Goal: Find specific page/section: Find specific page/section

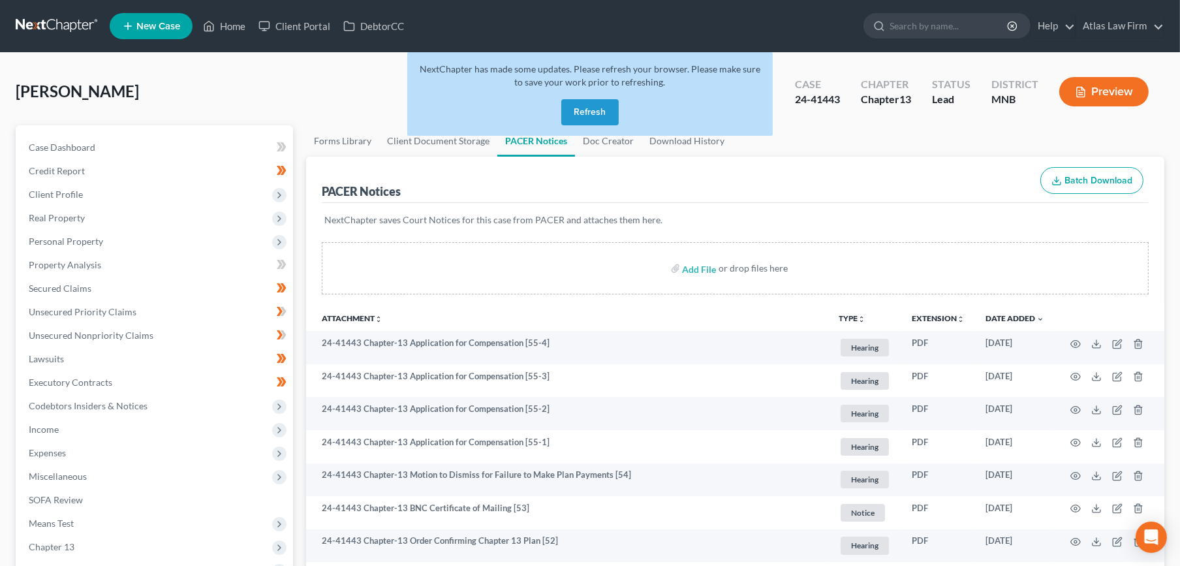
click at [602, 118] on button "Refresh" at bounding box center [589, 112] width 57 height 26
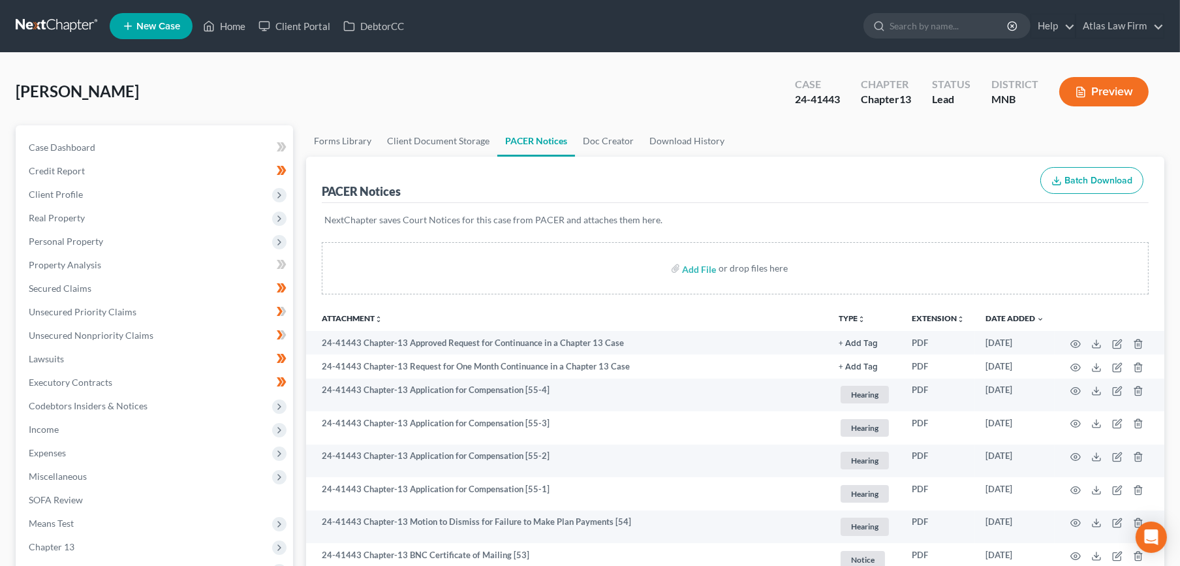
click at [82, 19] on link at bounding box center [58, 25] width 84 height 23
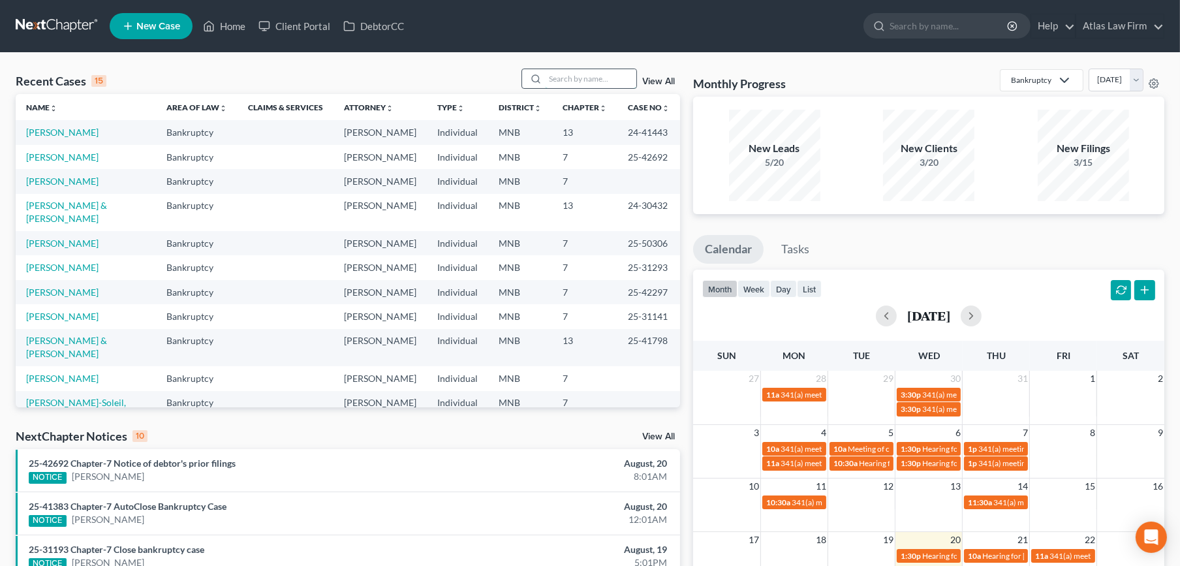
click at [575, 79] on input "search" at bounding box center [590, 78] width 91 height 19
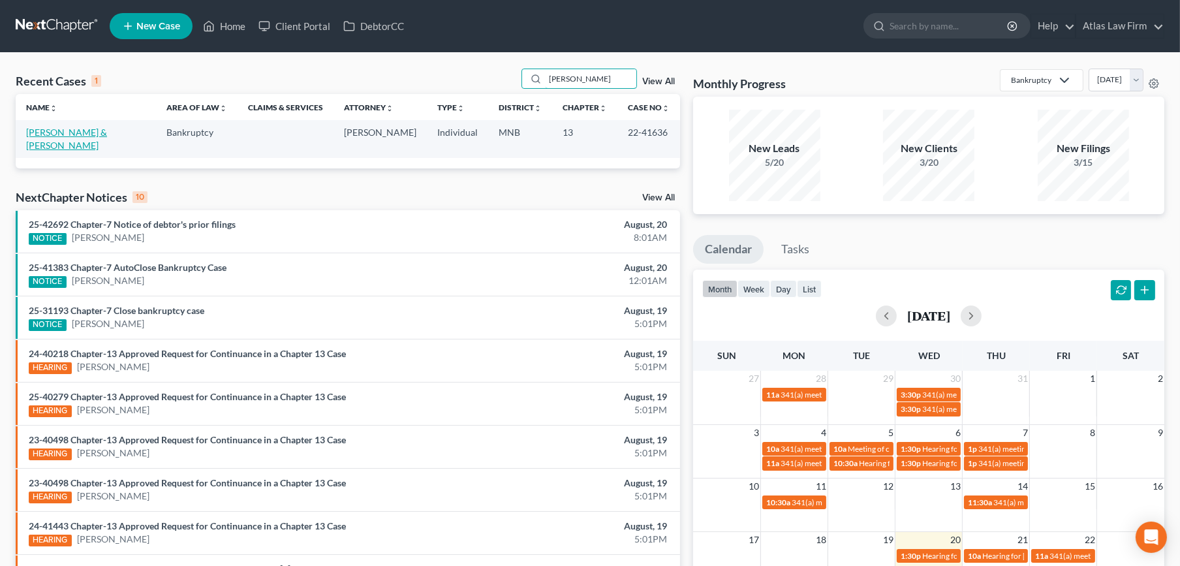
type input "ronning"
click at [107, 133] on link "[PERSON_NAME] & [PERSON_NAME]" at bounding box center [66, 139] width 81 height 24
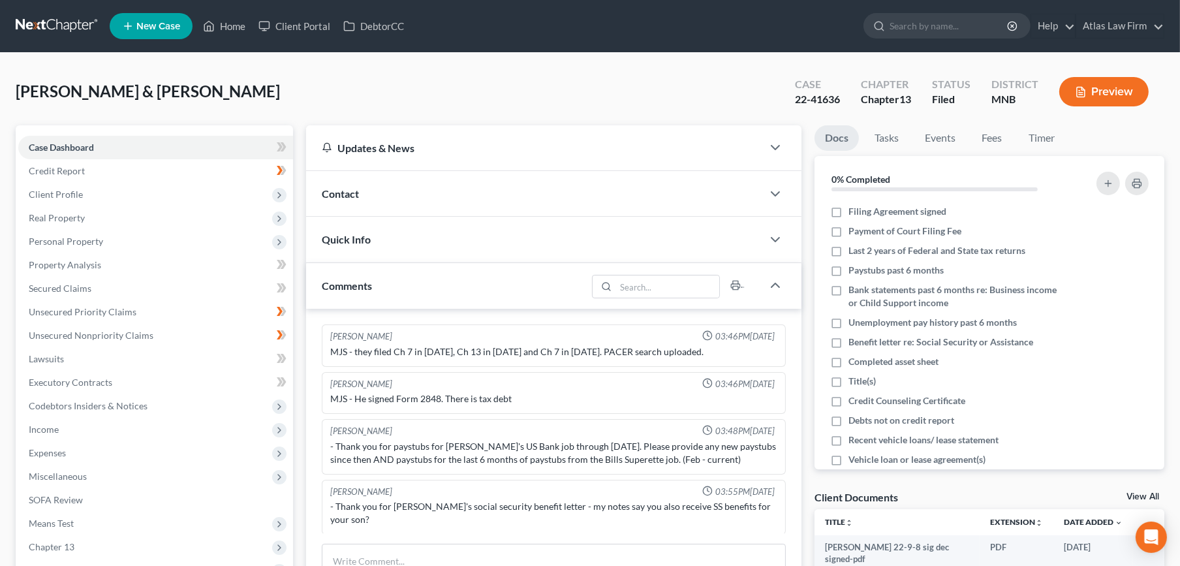
scroll to position [423, 0]
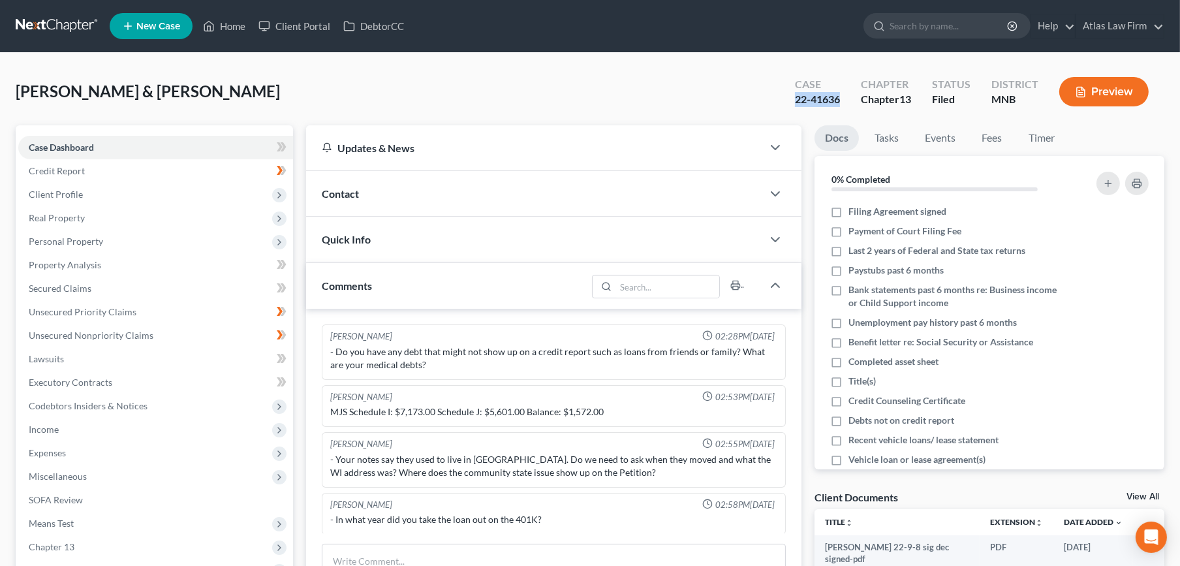
drag, startPoint x: 843, startPoint y: 101, endPoint x: 788, endPoint y: 104, distance: 54.3
click at [788, 104] on div "Case 22-41636" at bounding box center [818, 93] width 66 height 39
click at [83, 29] on link at bounding box center [58, 25] width 84 height 23
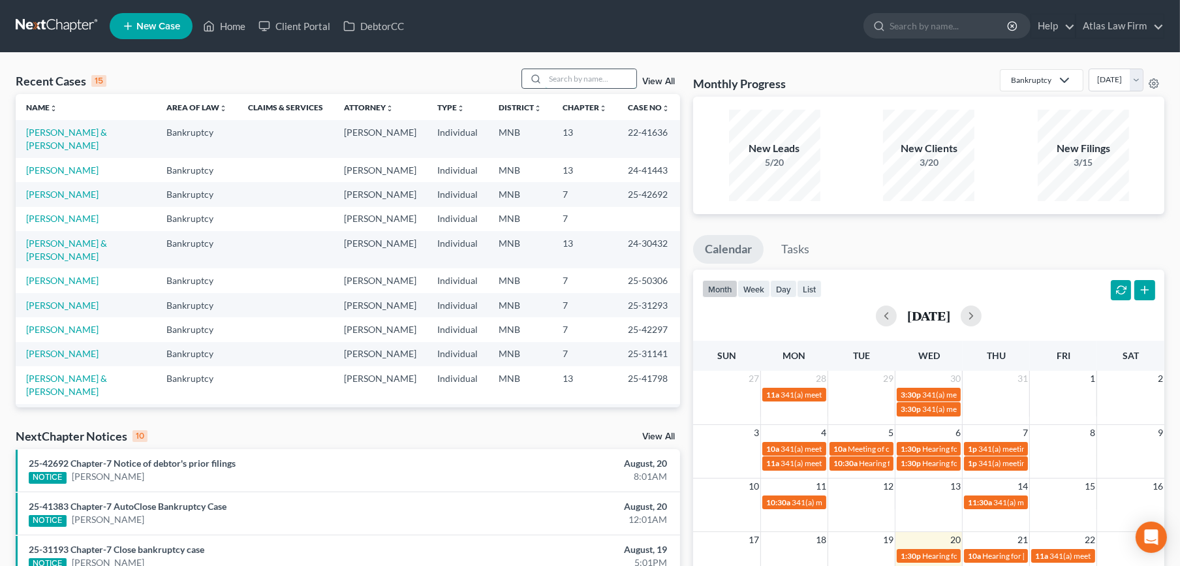
click at [577, 78] on input "search" at bounding box center [590, 78] width 91 height 19
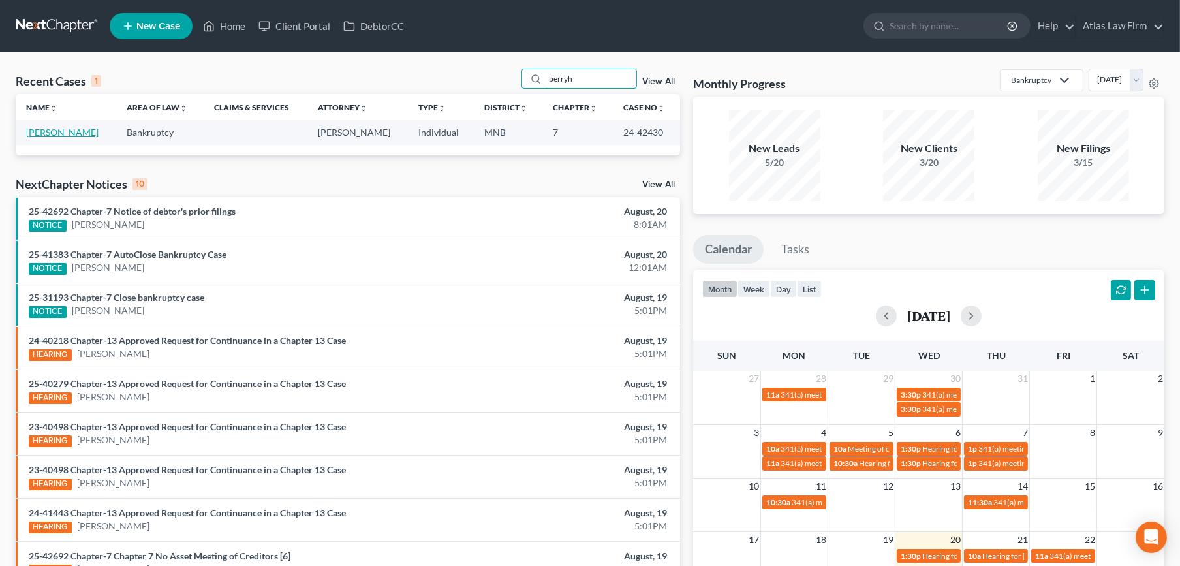
type input "berryh"
click at [46, 129] on link "Berryhill, Stephen" at bounding box center [62, 132] width 72 height 11
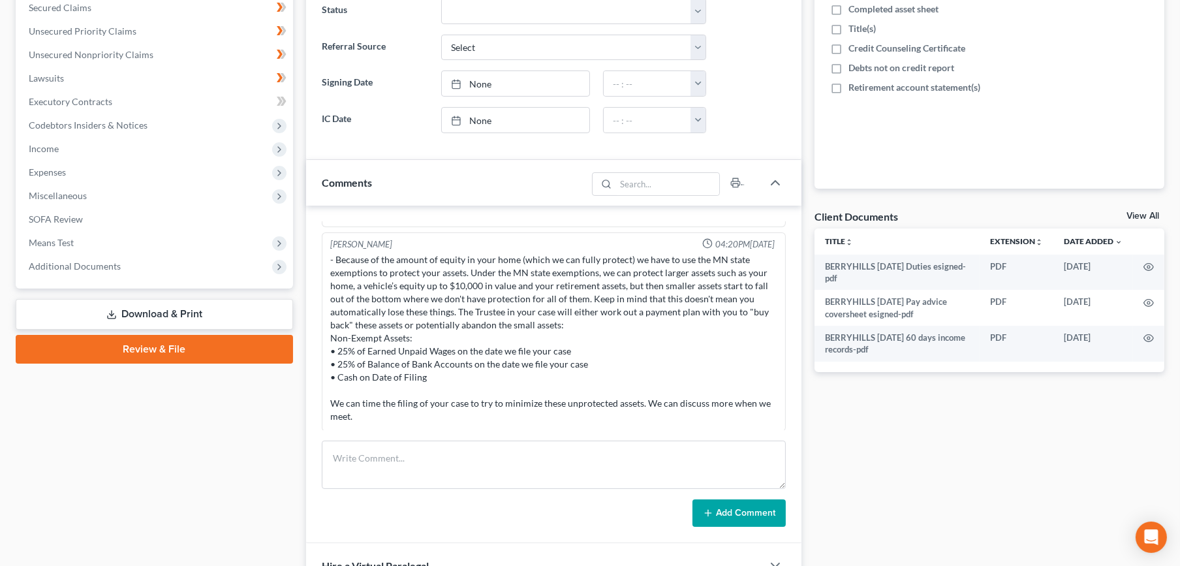
scroll to position [362, 0]
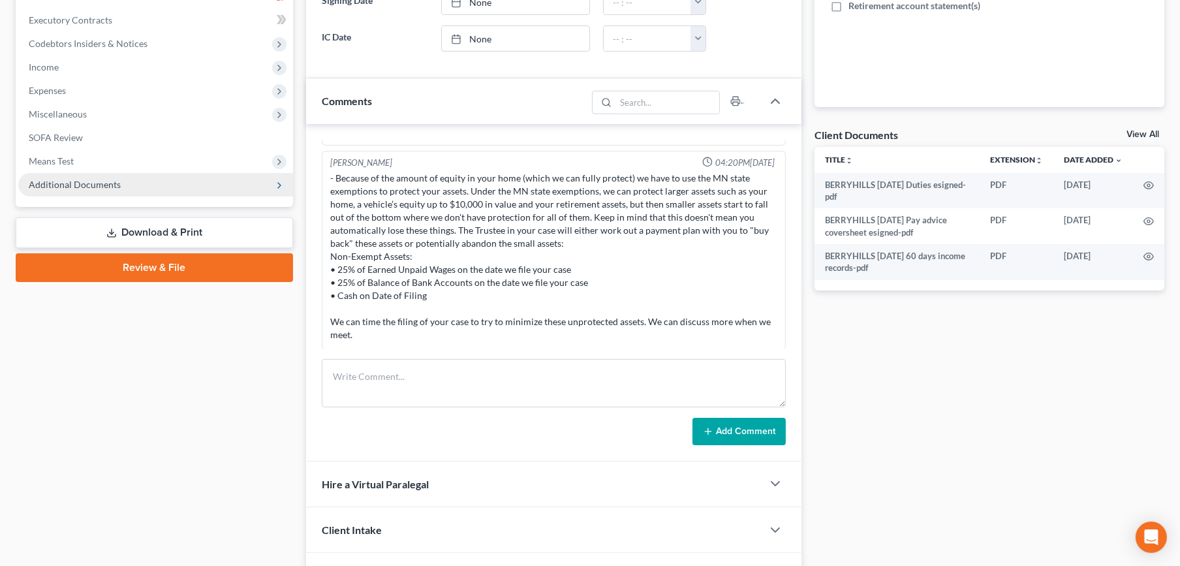
click at [127, 189] on span "Additional Documents" at bounding box center [155, 184] width 275 height 23
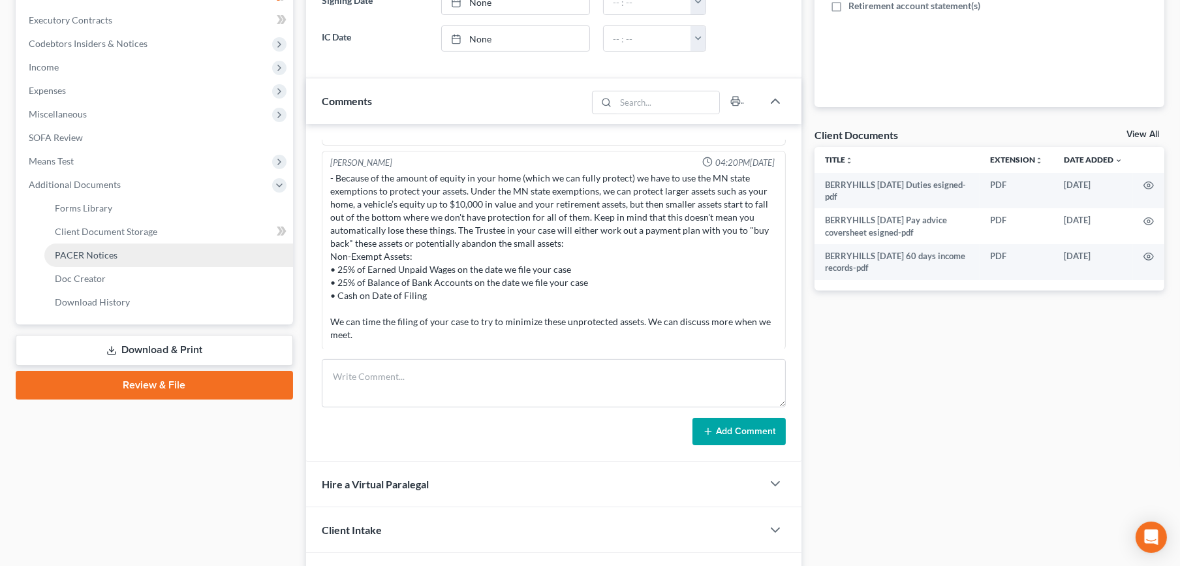
click at [121, 250] on link "PACER Notices" at bounding box center [168, 254] width 249 height 23
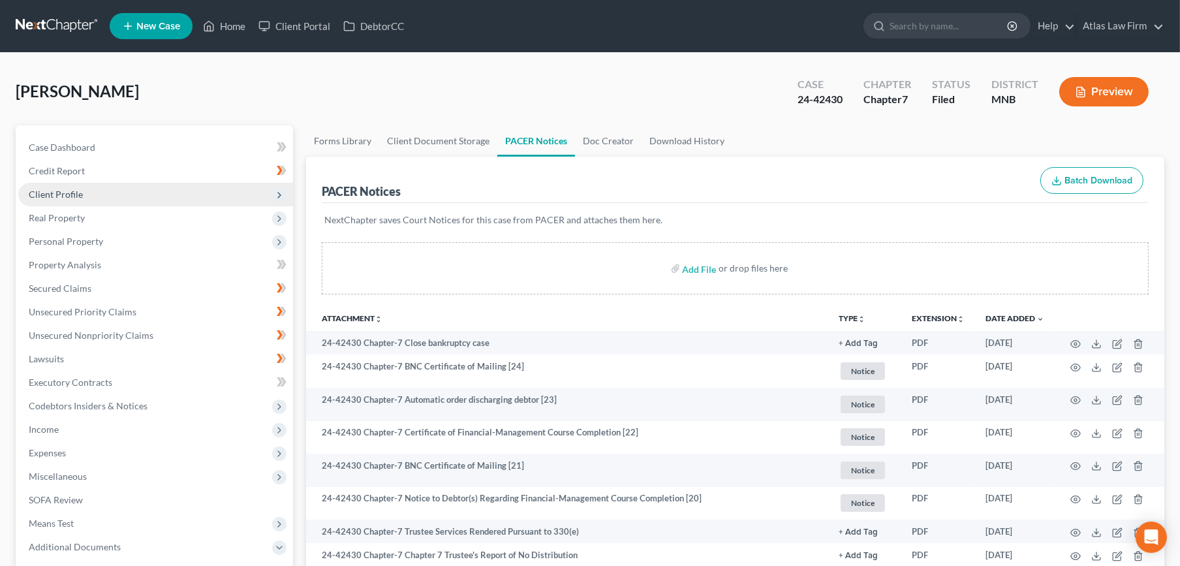
click at [99, 203] on span "Client Profile" at bounding box center [155, 194] width 275 height 23
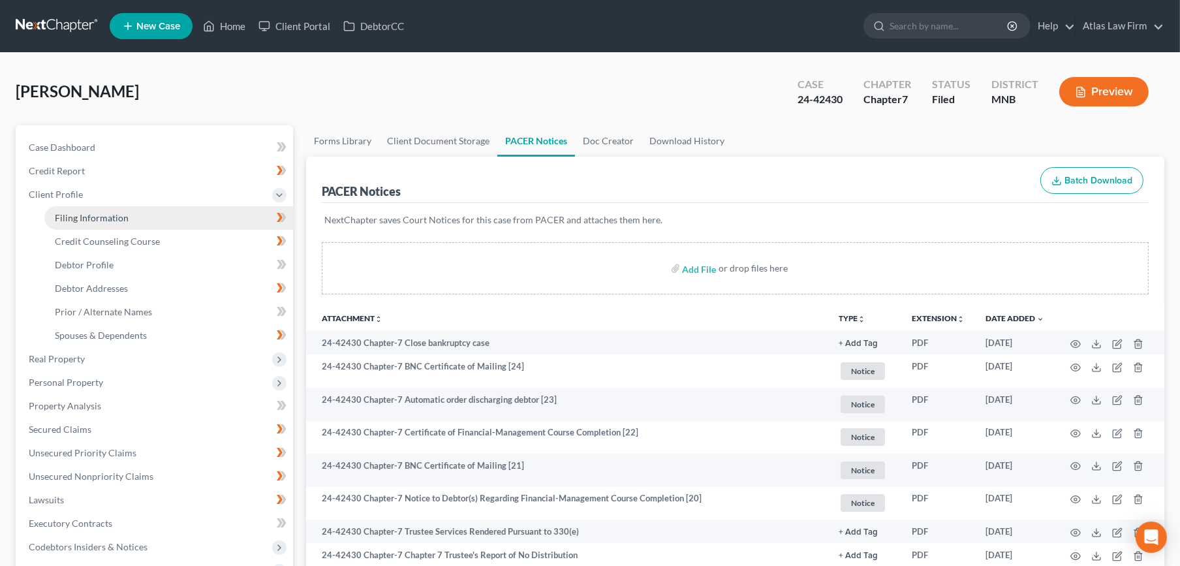
click at [99, 222] on span "Filing Information" at bounding box center [92, 217] width 74 height 11
select select "1"
select select "0"
select select "24"
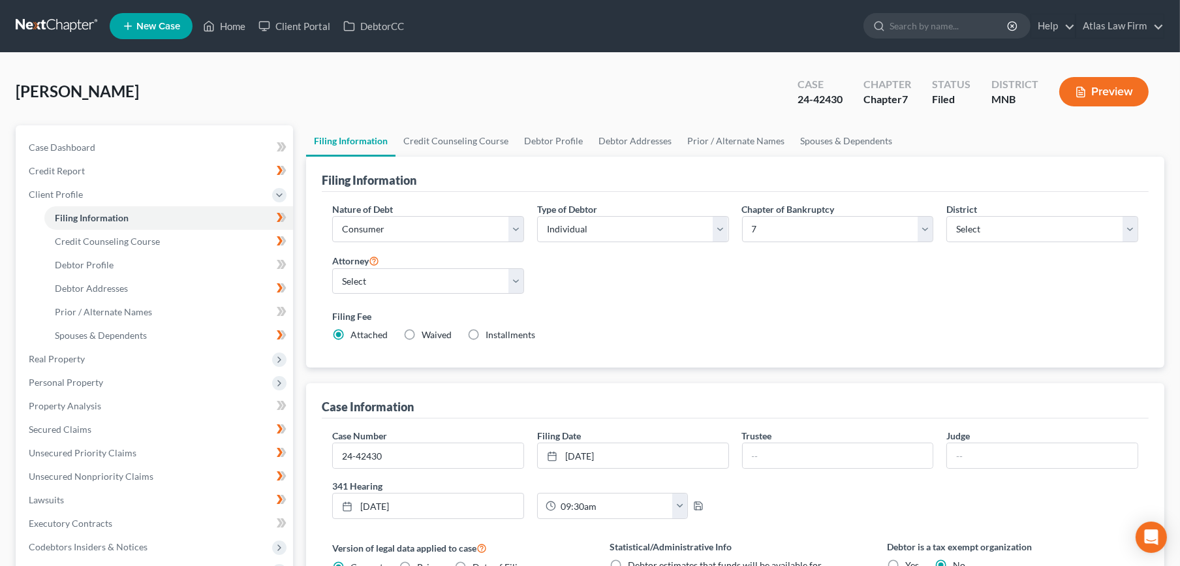
click at [78, 32] on link at bounding box center [58, 25] width 84 height 23
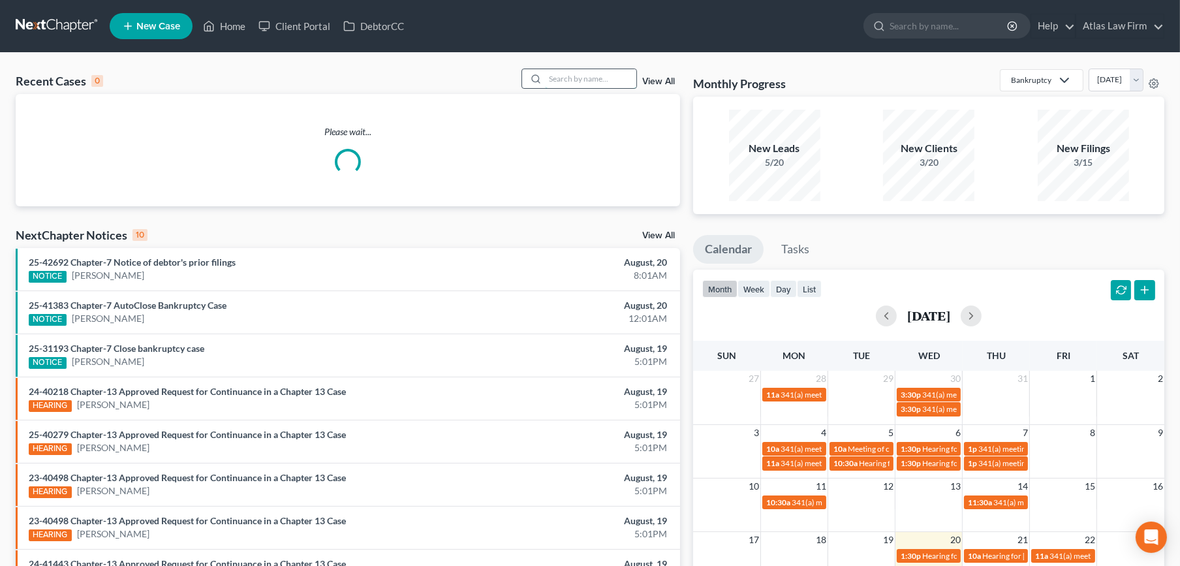
click at [603, 81] on input "search" at bounding box center [590, 78] width 91 height 19
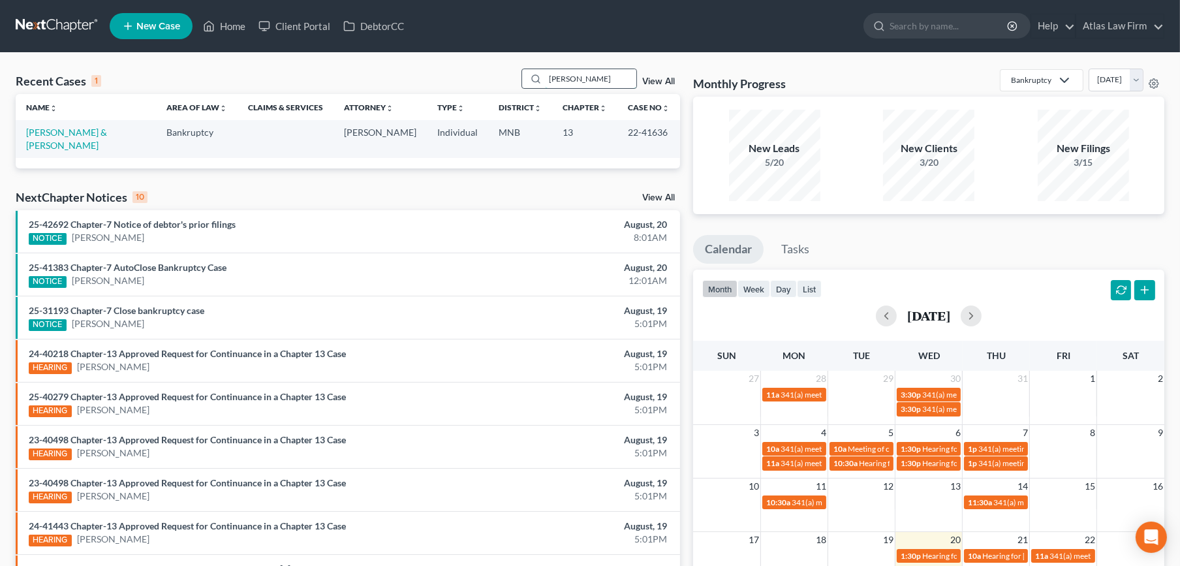
drag, startPoint x: 606, startPoint y: 78, endPoint x: 545, endPoint y: 79, distance: 61.4
click at [545, 79] on div "[PERSON_NAME]" at bounding box center [579, 79] width 116 height 20
drag, startPoint x: 668, startPoint y: 136, endPoint x: 617, endPoint y: 131, distance: 50.6
click at [617, 131] on td "22-41636" at bounding box center [648, 138] width 63 height 37
copy td "22-41636"
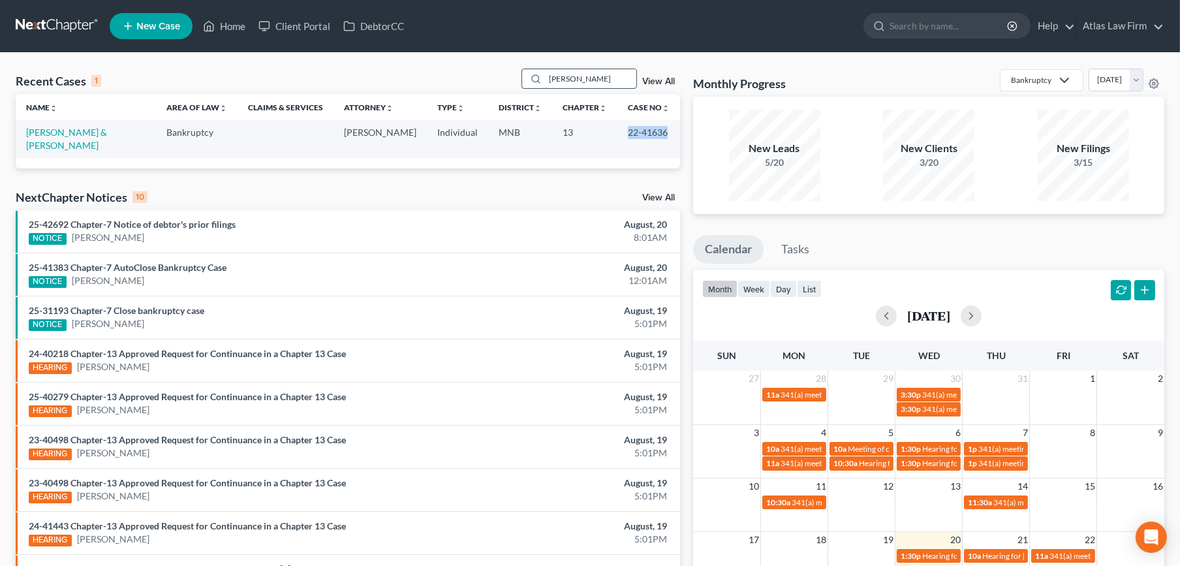
click at [582, 77] on input "[PERSON_NAME]" at bounding box center [590, 78] width 91 height 19
drag, startPoint x: 582, startPoint y: 77, endPoint x: 538, endPoint y: 74, distance: 43.2
click at [538, 74] on div "ronning" at bounding box center [579, 79] width 116 height 20
drag, startPoint x: 581, startPoint y: 82, endPoint x: 548, endPoint y: 75, distance: 33.3
click at [538, 76] on div "ronning" at bounding box center [579, 79] width 116 height 20
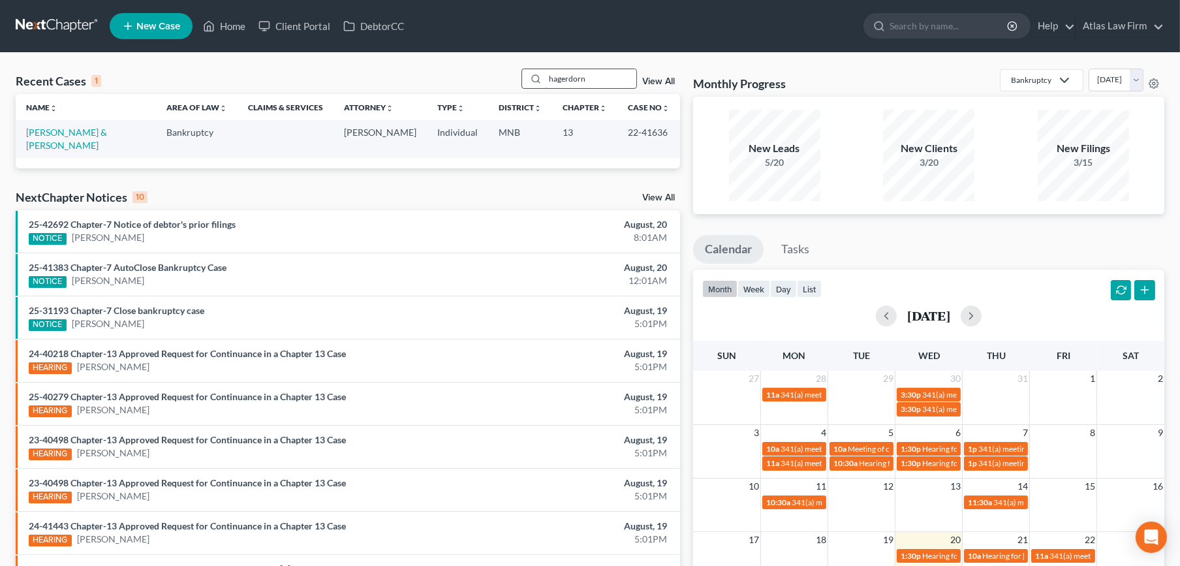
type input "hagerdorn"
click at [86, 132] on link "[PERSON_NAME] & [PERSON_NAME]" at bounding box center [66, 139] width 81 height 24
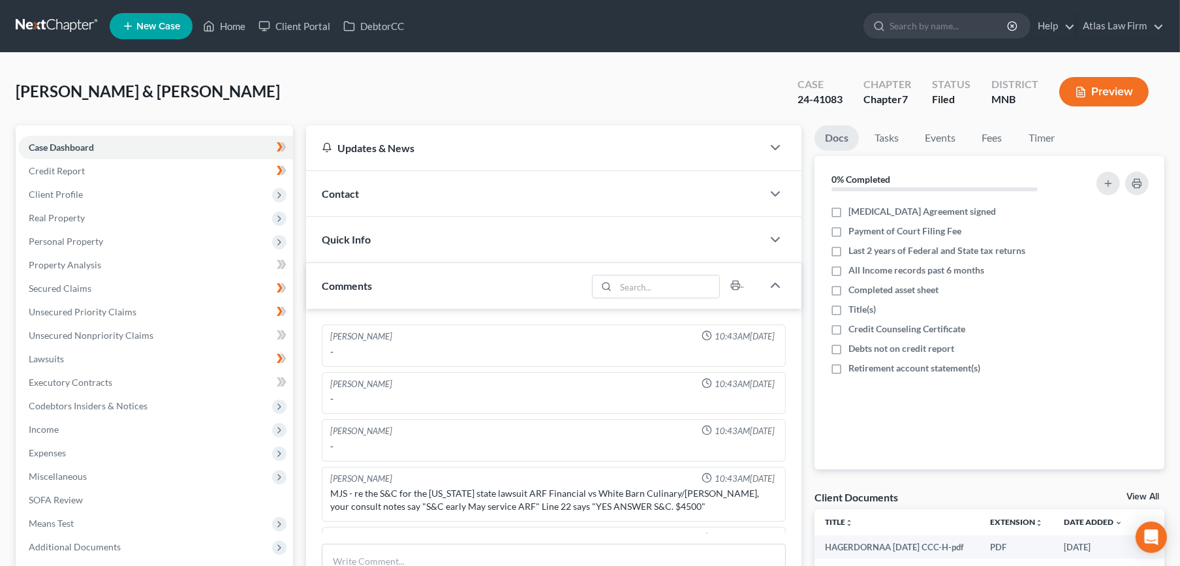
scroll to position [1792, 0]
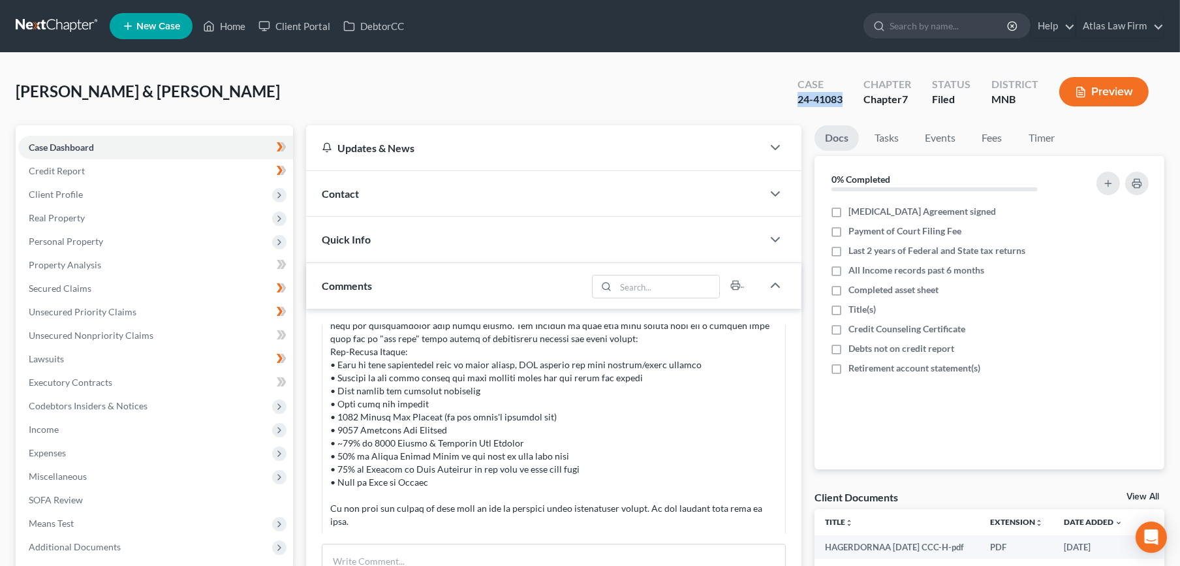
drag, startPoint x: 845, startPoint y: 104, endPoint x: 800, endPoint y: 99, distance: 45.3
click at [800, 99] on div "Case 24-41083" at bounding box center [820, 93] width 66 height 39
copy div "24-41083"
click at [102, 184] on span "Client Profile" at bounding box center [155, 194] width 275 height 23
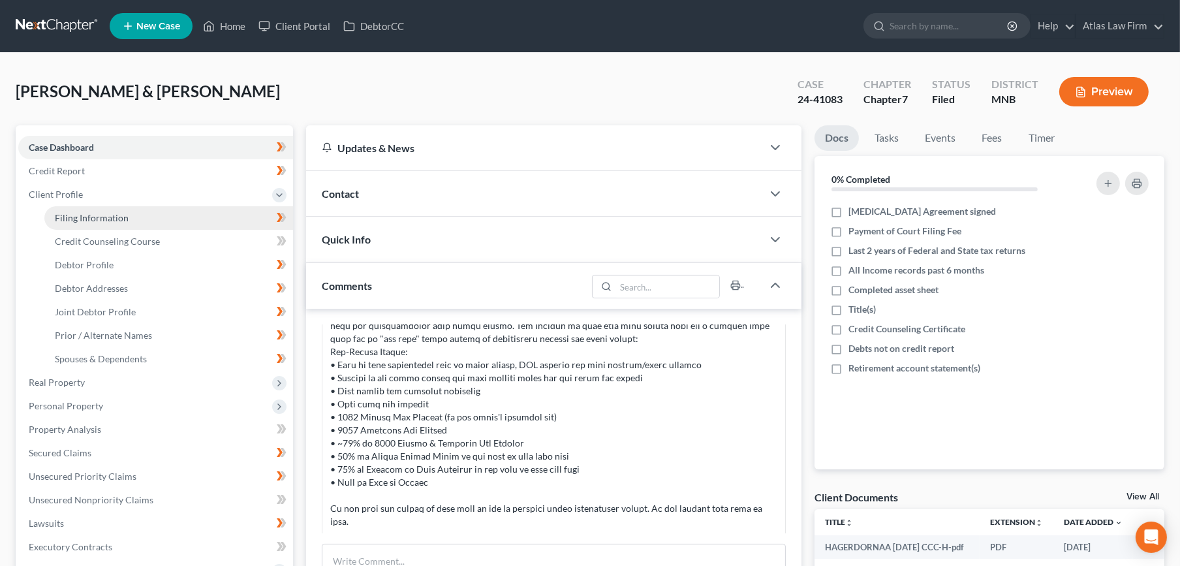
click at [123, 220] on span "Filing Information" at bounding box center [92, 217] width 74 height 11
select select "1"
select select "0"
select select "24"
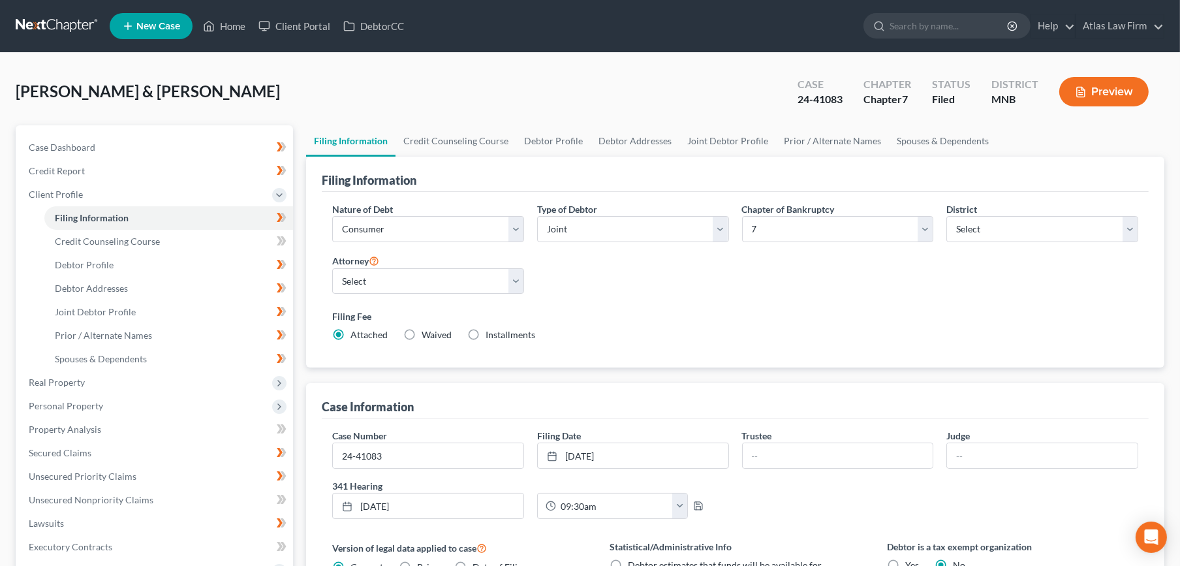
click at [32, 18] on link at bounding box center [58, 25] width 84 height 23
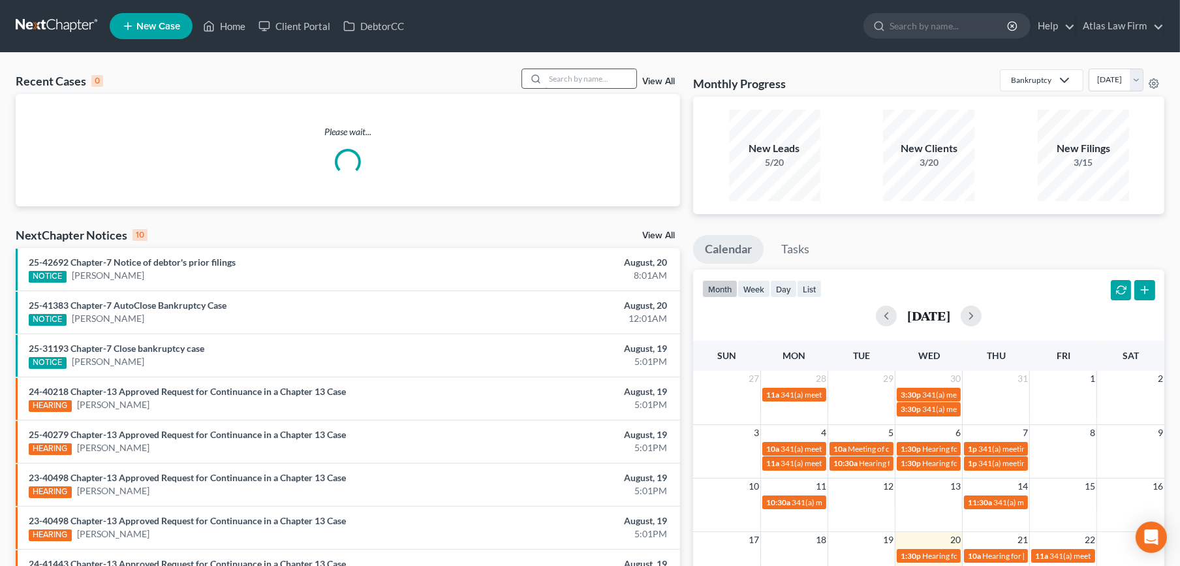
click at [576, 80] on input "search" at bounding box center [590, 78] width 91 height 19
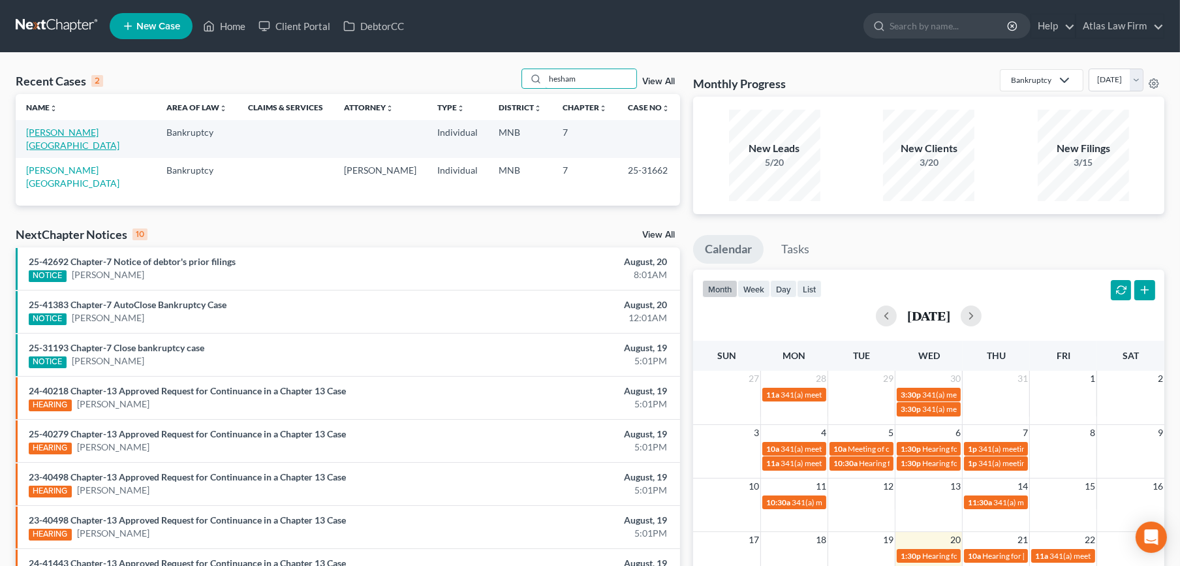
type input "hesham"
click at [66, 135] on link "[PERSON_NAME][GEOGRAPHIC_DATA]" at bounding box center [72, 139] width 93 height 24
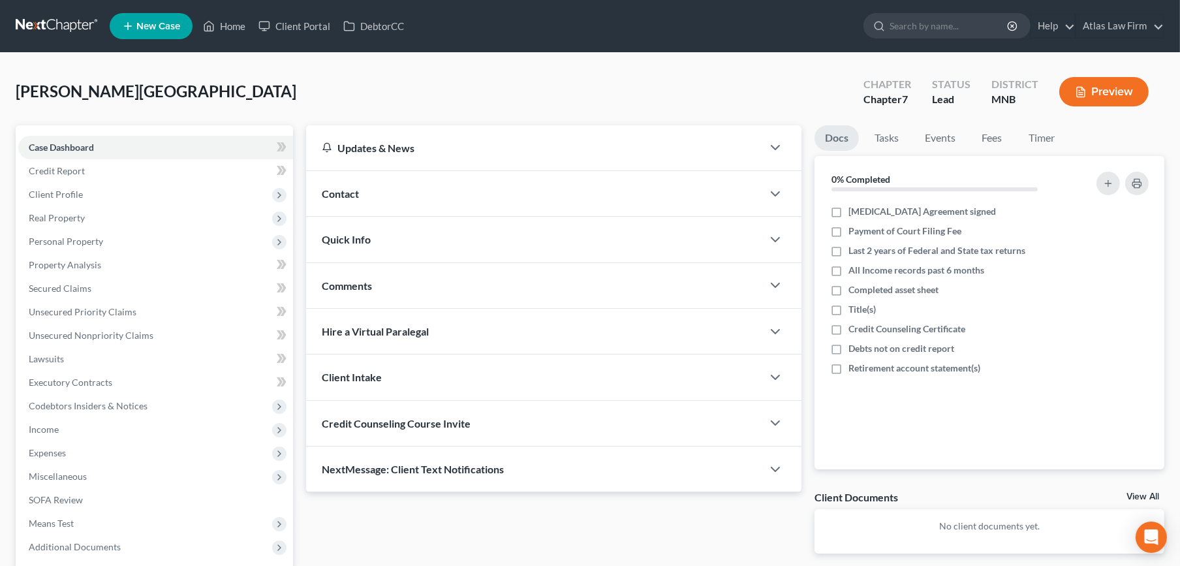
click at [65, 24] on link at bounding box center [58, 25] width 84 height 23
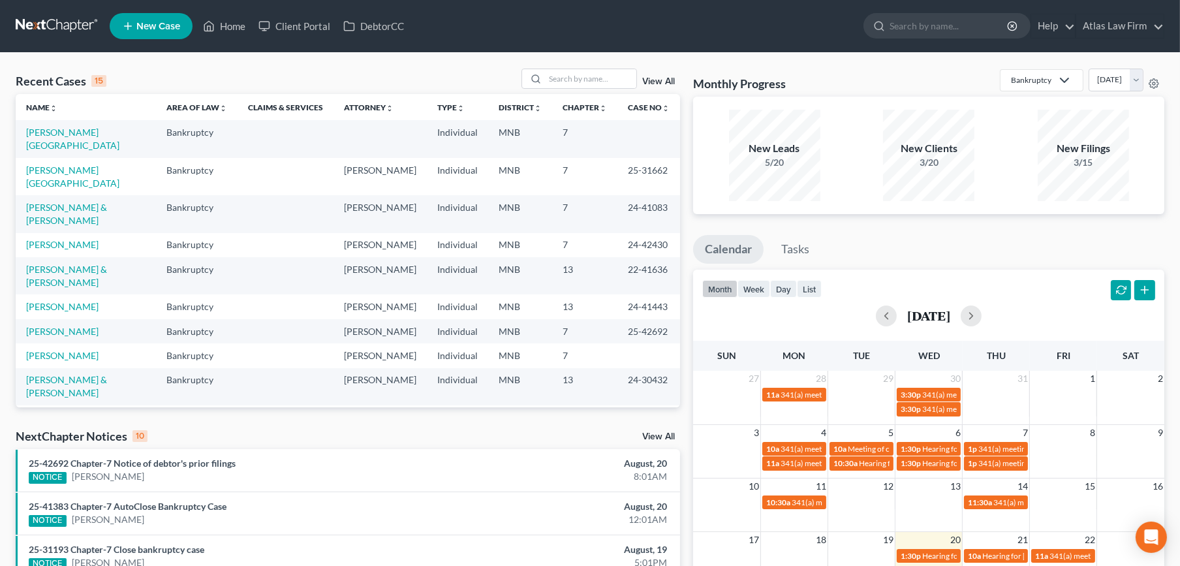
click at [669, 80] on link "View All" at bounding box center [658, 81] width 33 height 9
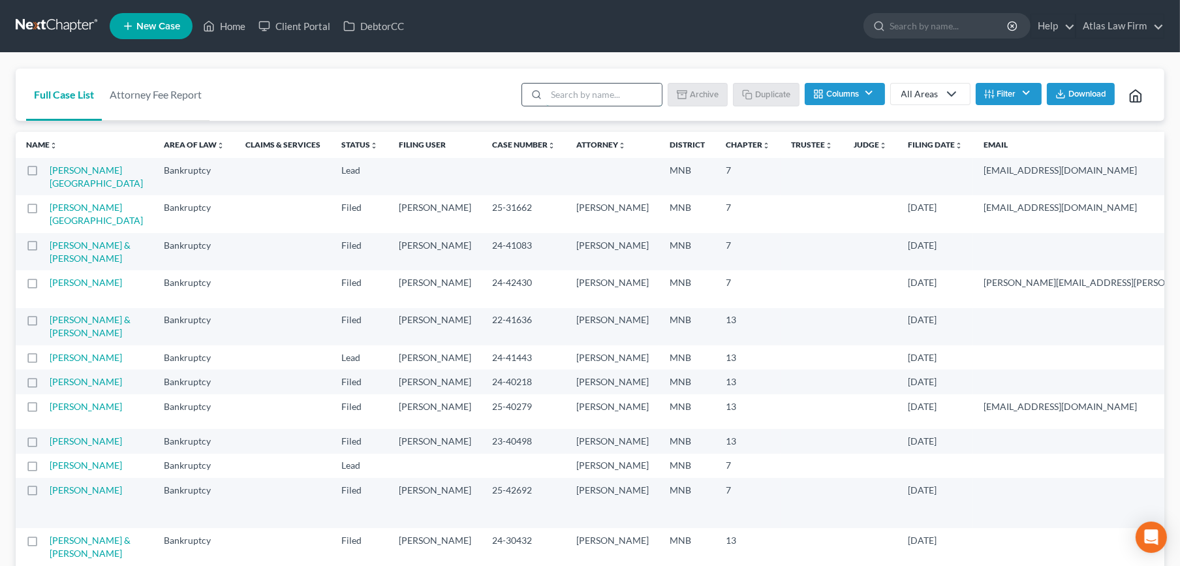
click at [609, 96] on input "search" at bounding box center [604, 95] width 116 height 22
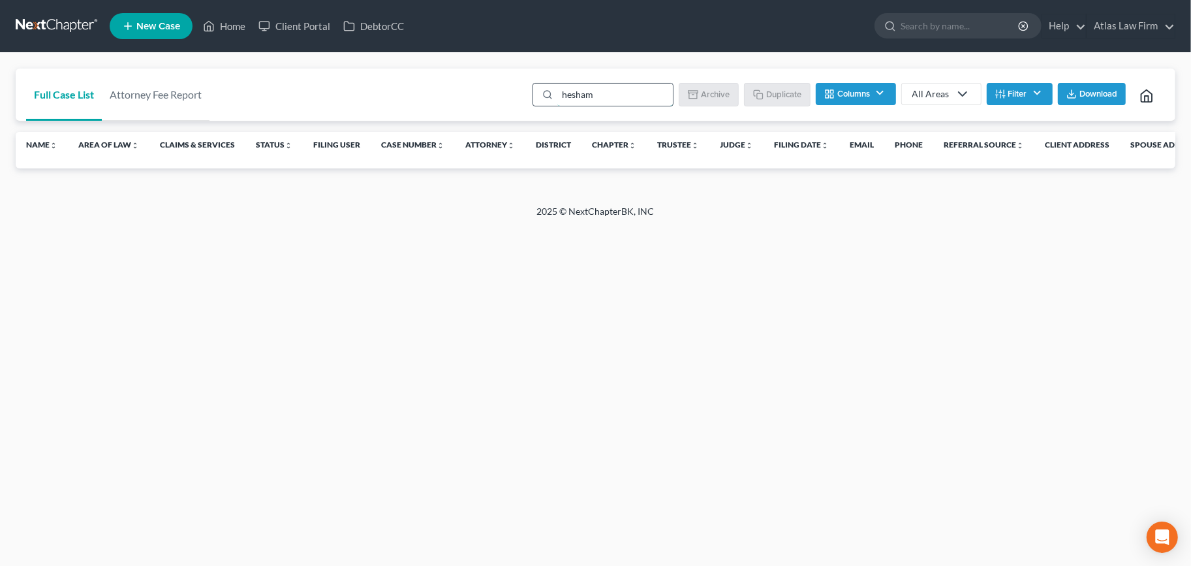
type input "hesham"
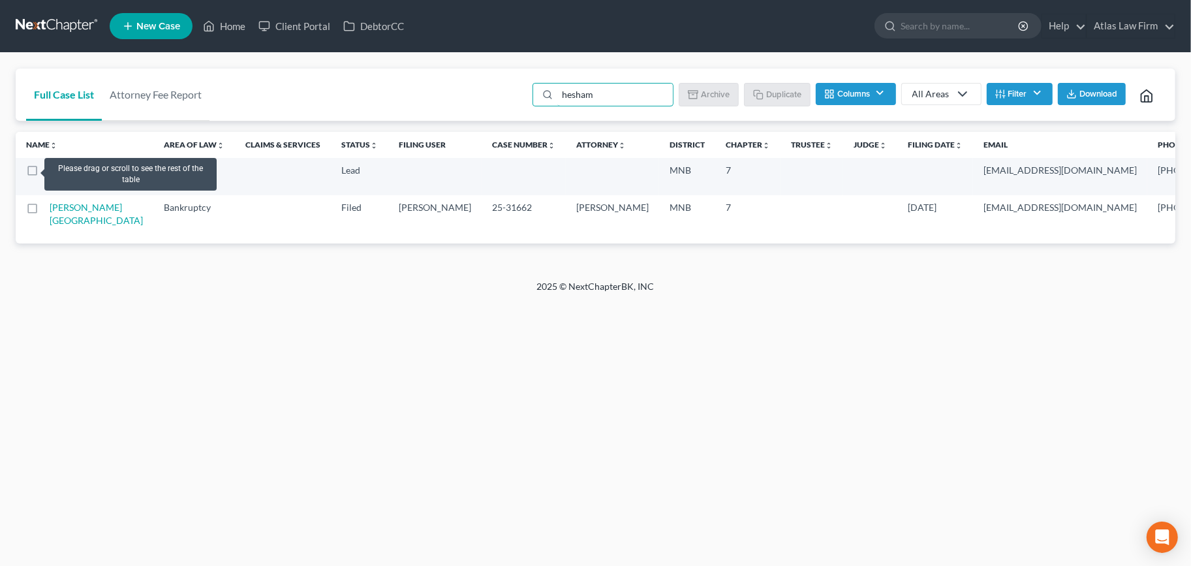
click at [44, 174] on label at bounding box center [44, 174] width 0 height 0
click at [50, 169] on input "checkbox" at bounding box center [54, 168] width 8 height 8
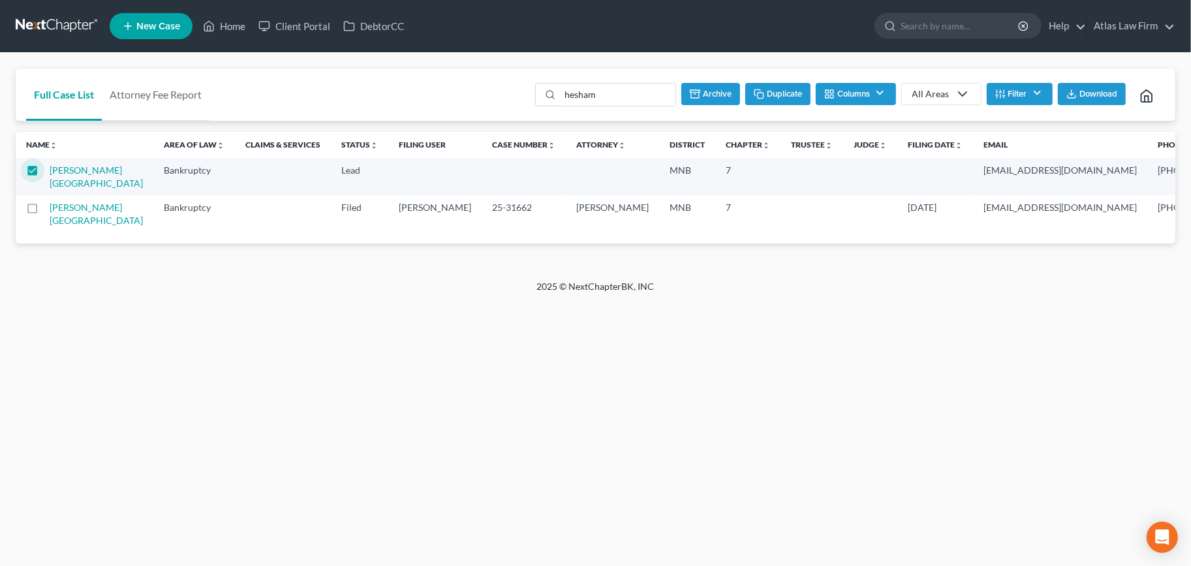
click at [694, 90] on rect "button" at bounding box center [696, 91] width 10 height 2
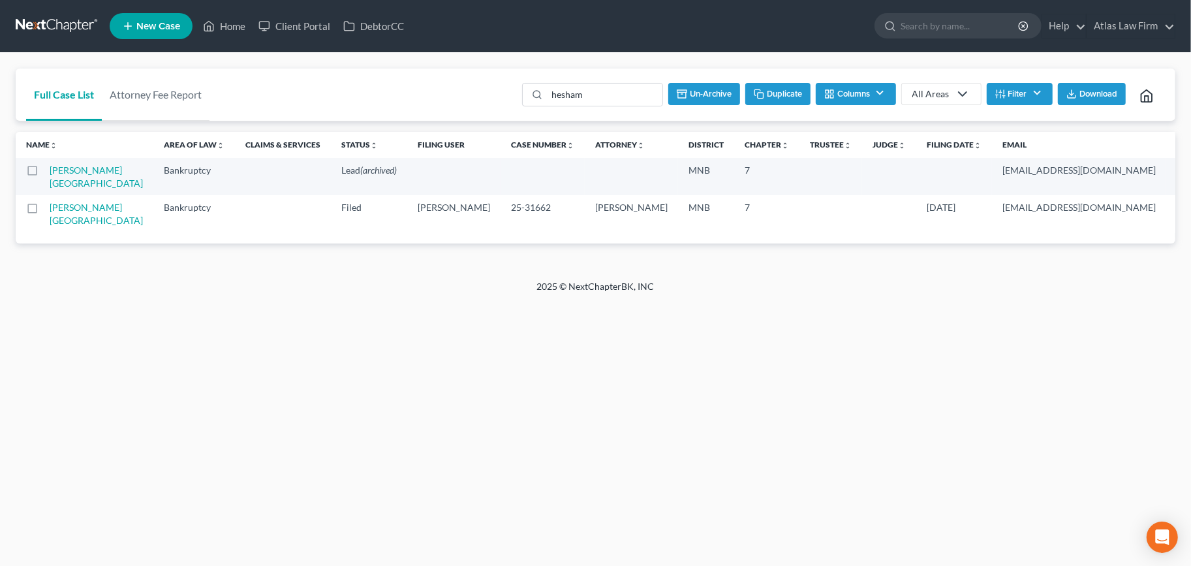
checkbox input "false"
drag, startPoint x: 599, startPoint y: 92, endPoint x: 535, endPoint y: 91, distance: 63.3
click at [535, 91] on div "hesham" at bounding box center [603, 94] width 141 height 23
type input "holmquist"
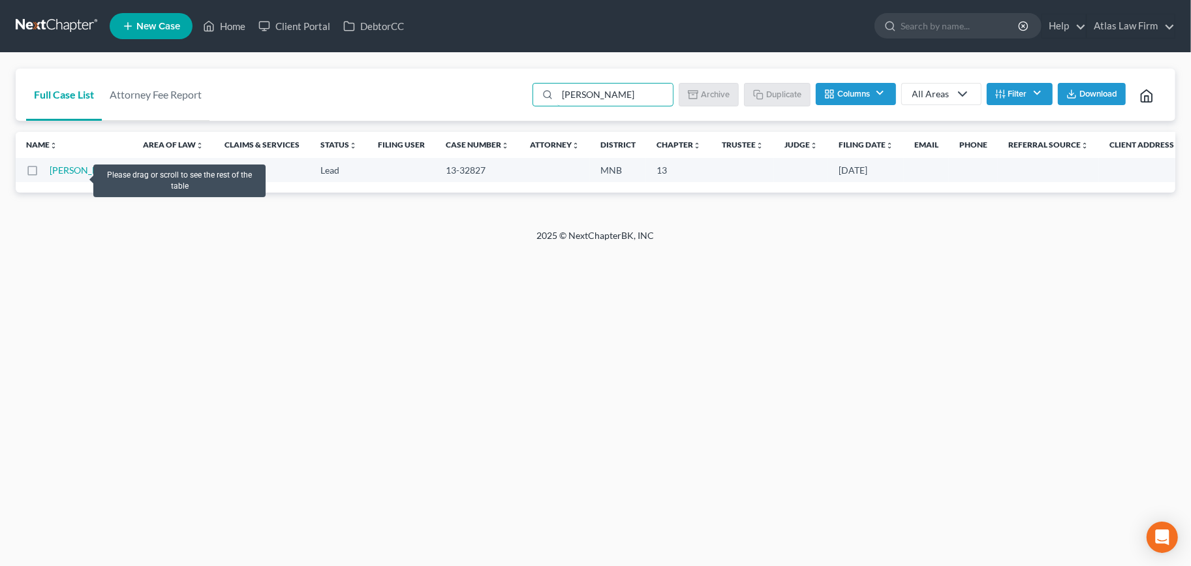
click at [78, 176] on td "[PERSON_NAME]" at bounding box center [91, 170] width 83 height 24
click at [67, 176] on link "[PERSON_NAME]" at bounding box center [86, 169] width 72 height 11
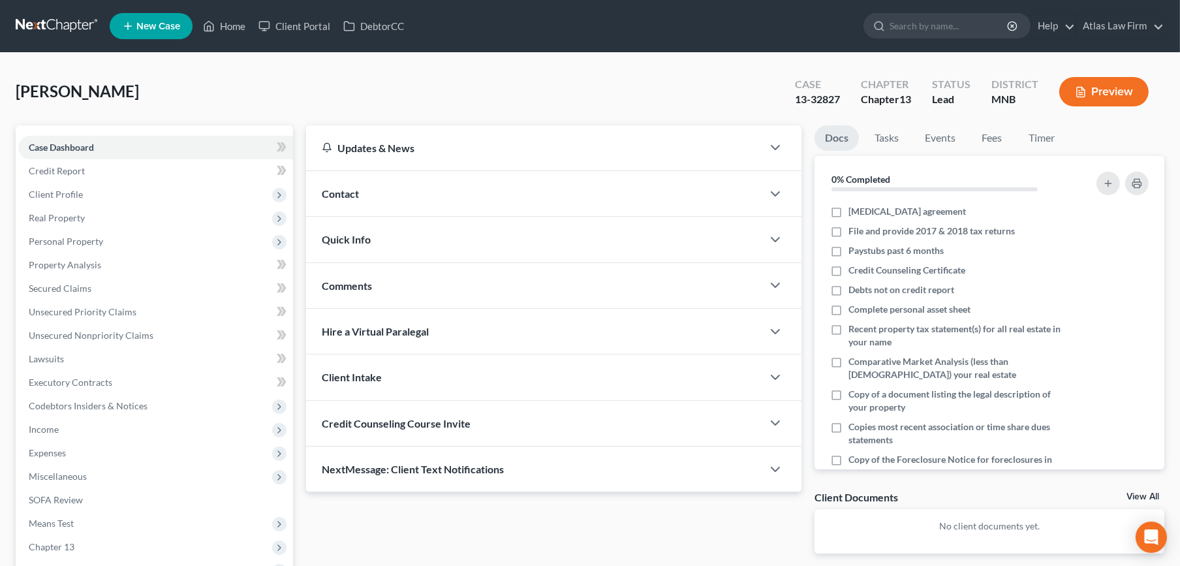
click at [59, 18] on link at bounding box center [58, 25] width 84 height 23
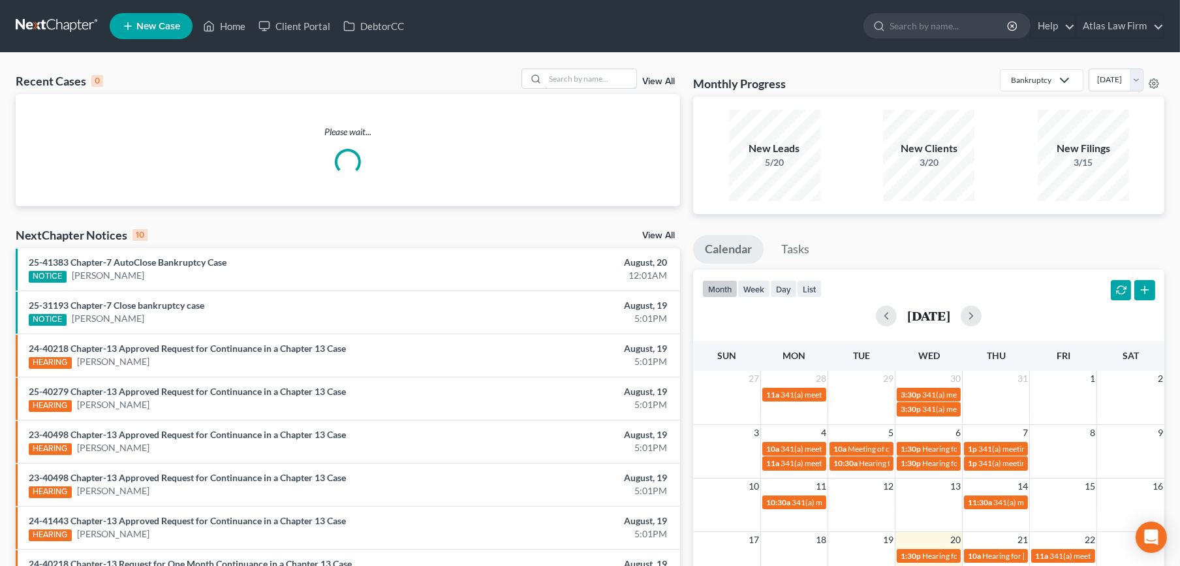
click at [588, 86] on input "search" at bounding box center [590, 78] width 91 height 19
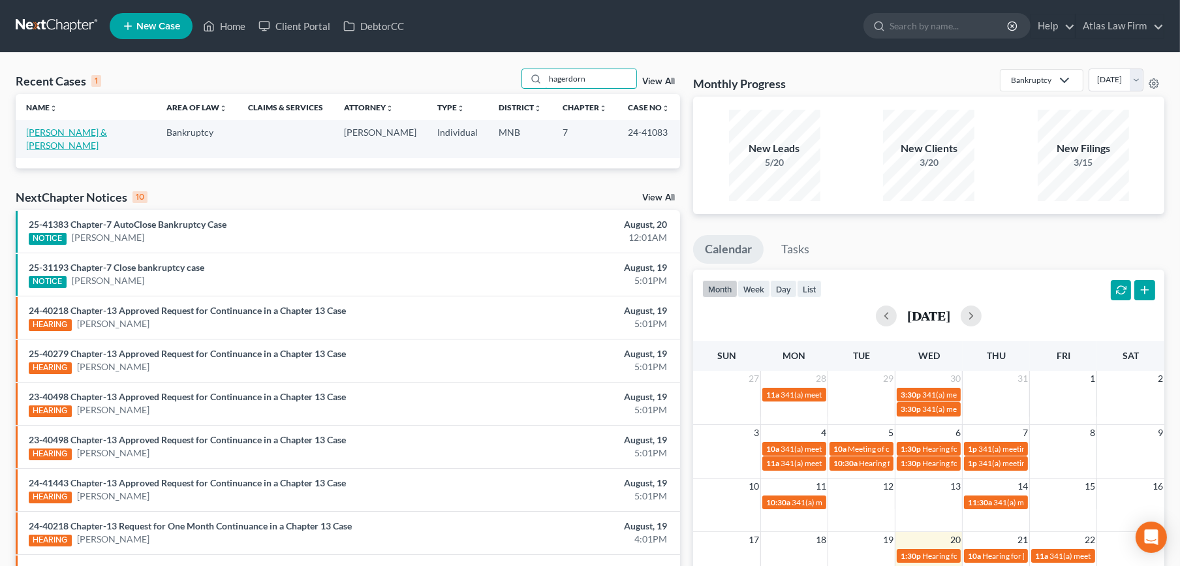
type input "hagerdorn"
click at [93, 128] on link "[PERSON_NAME] & [PERSON_NAME]" at bounding box center [66, 139] width 81 height 24
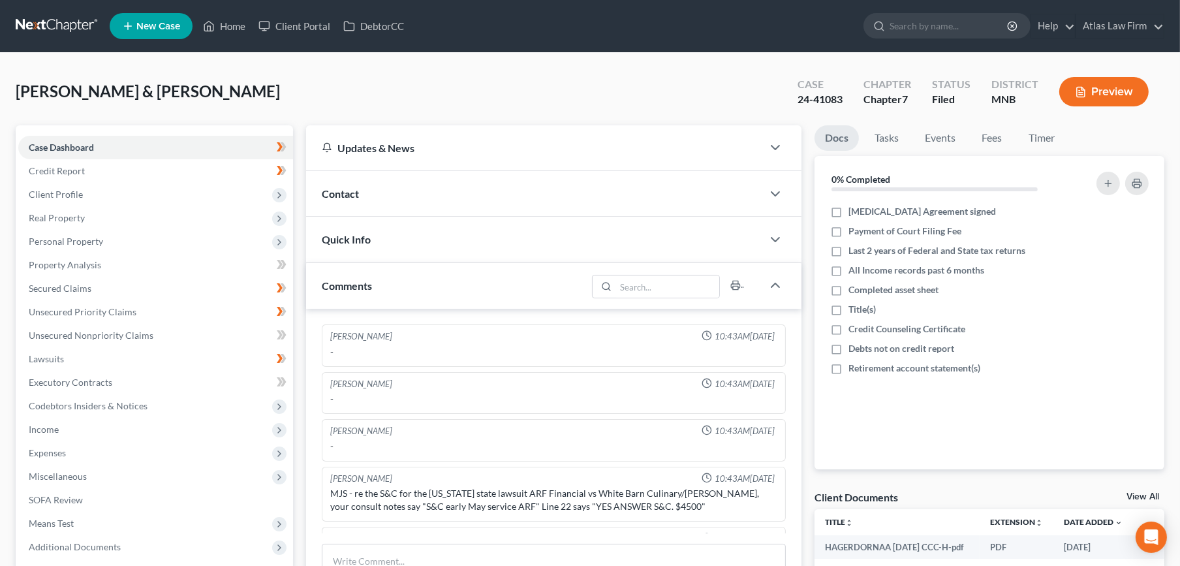
scroll to position [1792, 0]
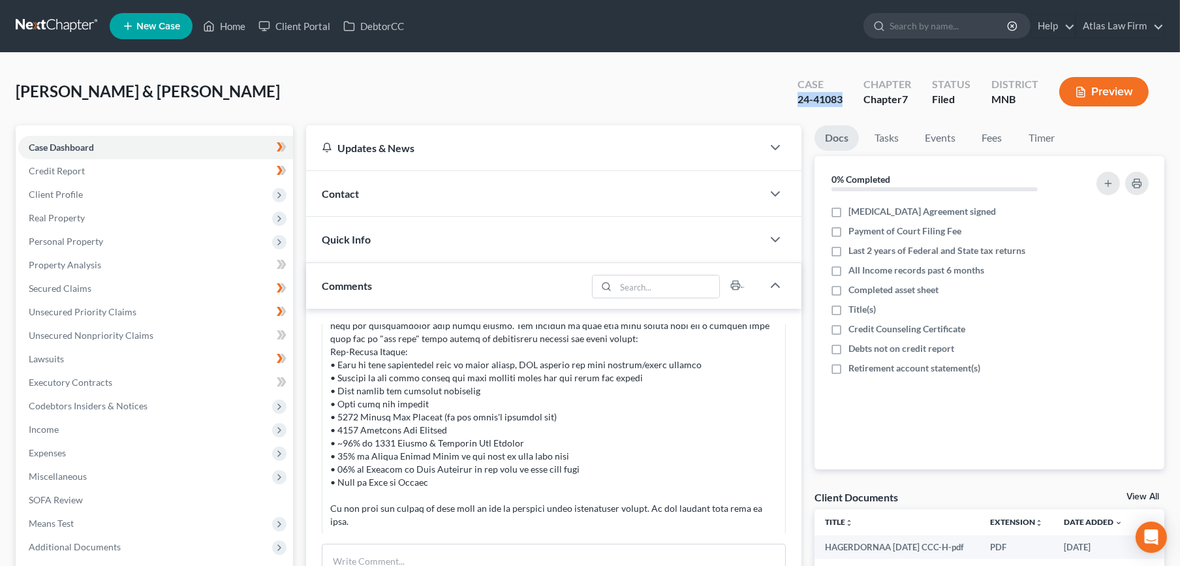
drag, startPoint x: 846, startPoint y: 97, endPoint x: 790, endPoint y: 102, distance: 55.8
click at [790, 102] on div "Case 24-41083" at bounding box center [820, 93] width 66 height 39
copy div "24-41083"
drag, startPoint x: 87, startPoint y: 90, endPoint x: 17, endPoint y: 92, distance: 70.5
click at [17, 92] on span "[PERSON_NAME] & [PERSON_NAME]" at bounding box center [148, 91] width 264 height 19
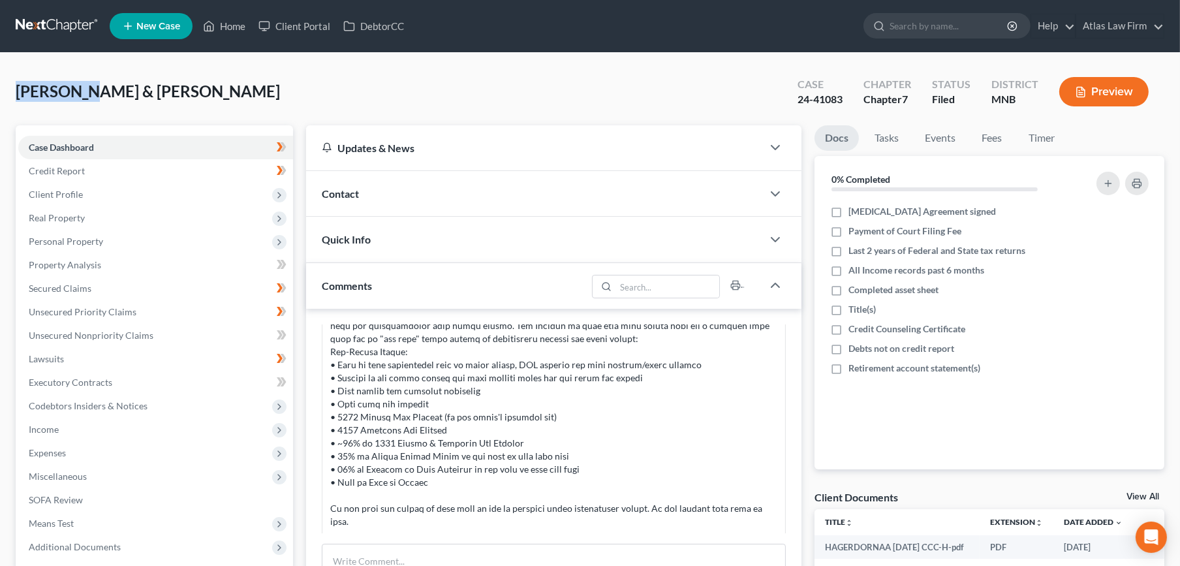
copy span "Hagerdorn"
click at [80, 221] on span "Real Property" at bounding box center [57, 217] width 56 height 11
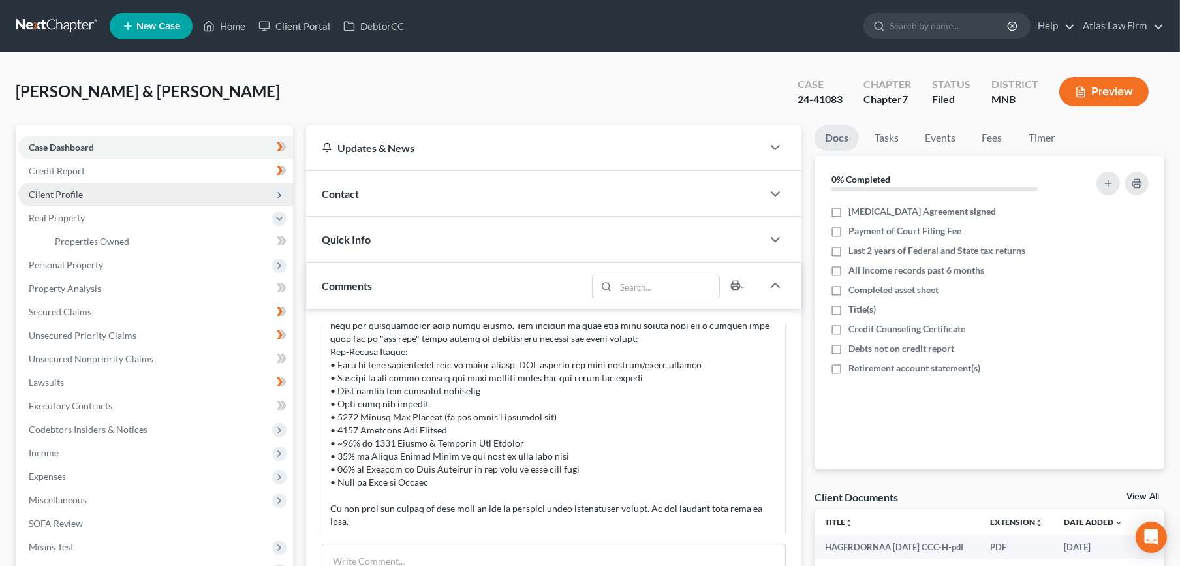
click at [80, 200] on span "Client Profile" at bounding box center [155, 194] width 275 height 23
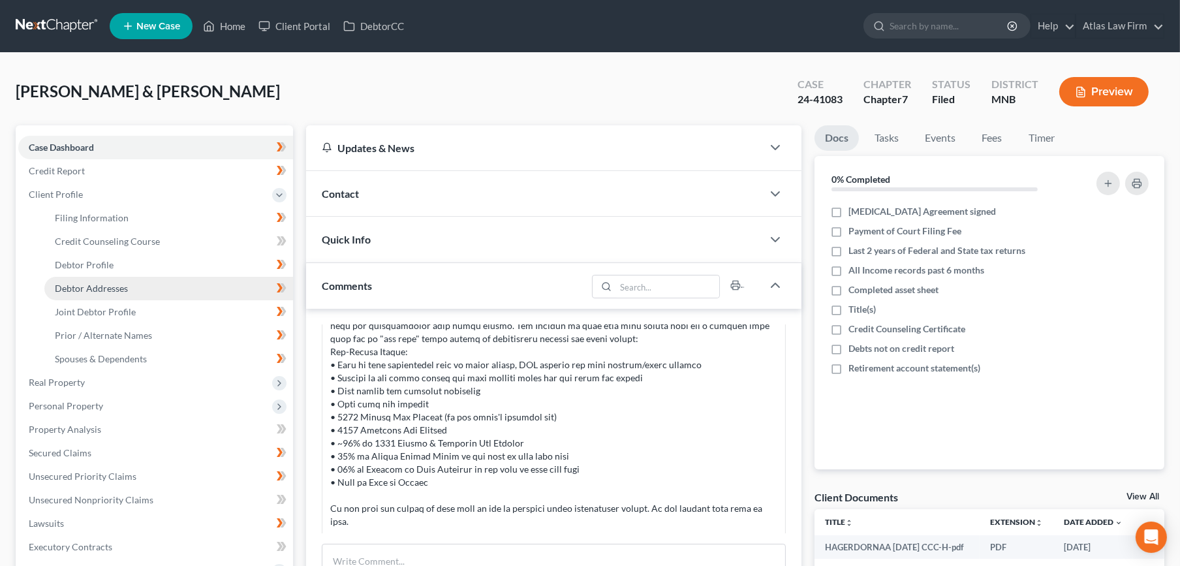
click at [94, 281] on link "Debtor Addresses" at bounding box center [168, 288] width 249 height 23
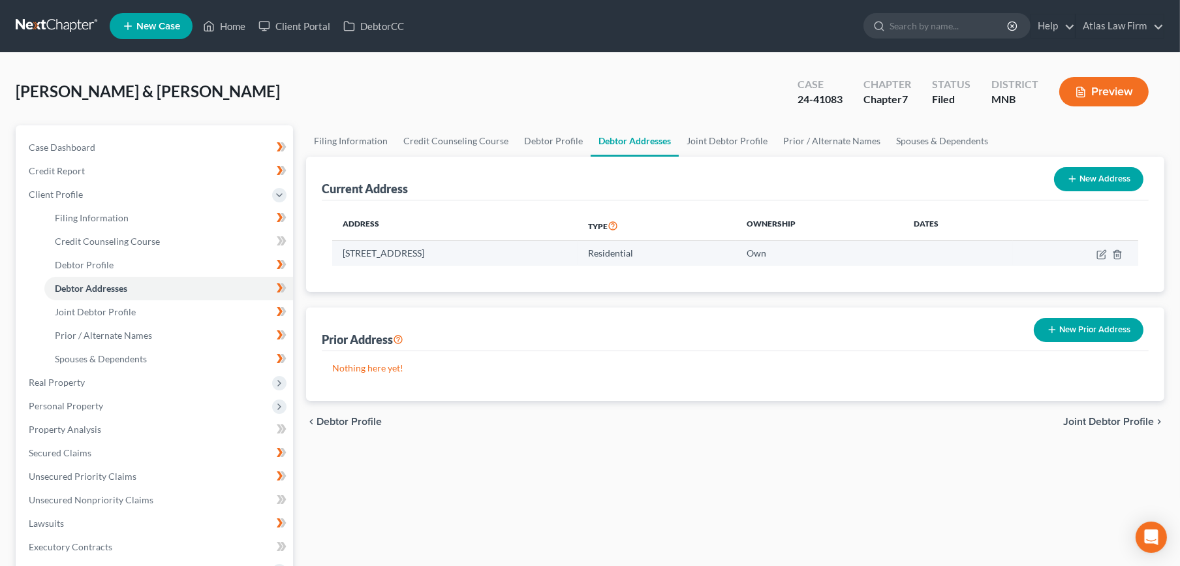
drag, startPoint x: 498, startPoint y: 252, endPoint x: 332, endPoint y: 253, distance: 165.8
click at [332, 253] on td "[STREET_ADDRESS]" at bounding box center [454, 253] width 245 height 25
copy td "[STREET_ADDRESS]"
